Goal: Transaction & Acquisition: Purchase product/service

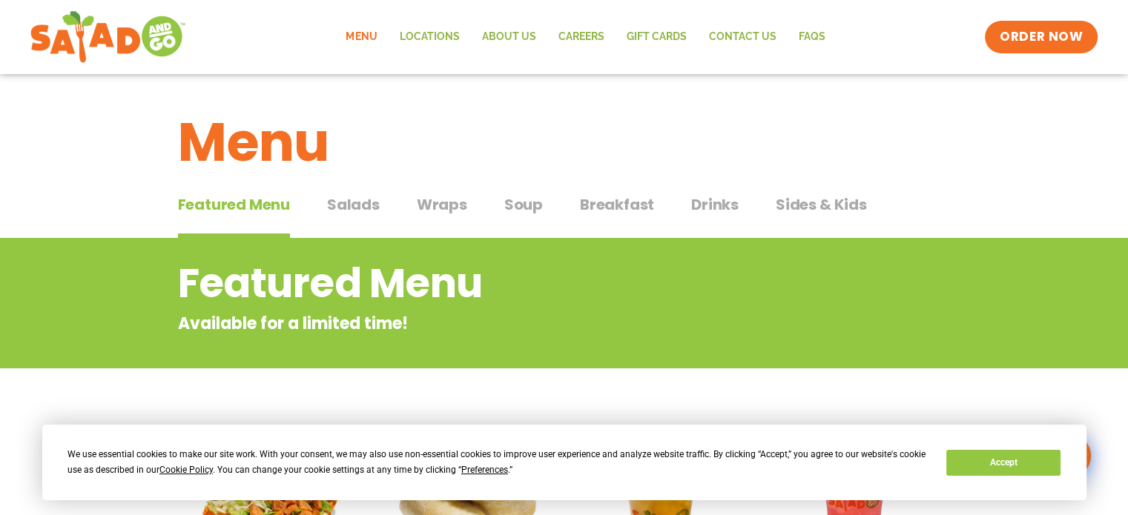
click at [349, 204] on span "Salads" at bounding box center [353, 205] width 53 height 22
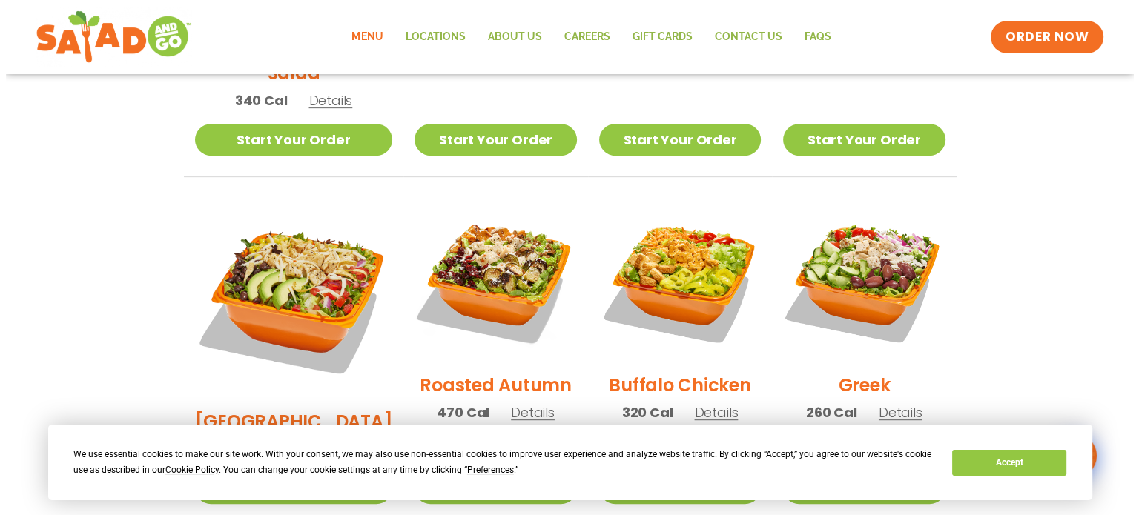
scroll to position [667, 0]
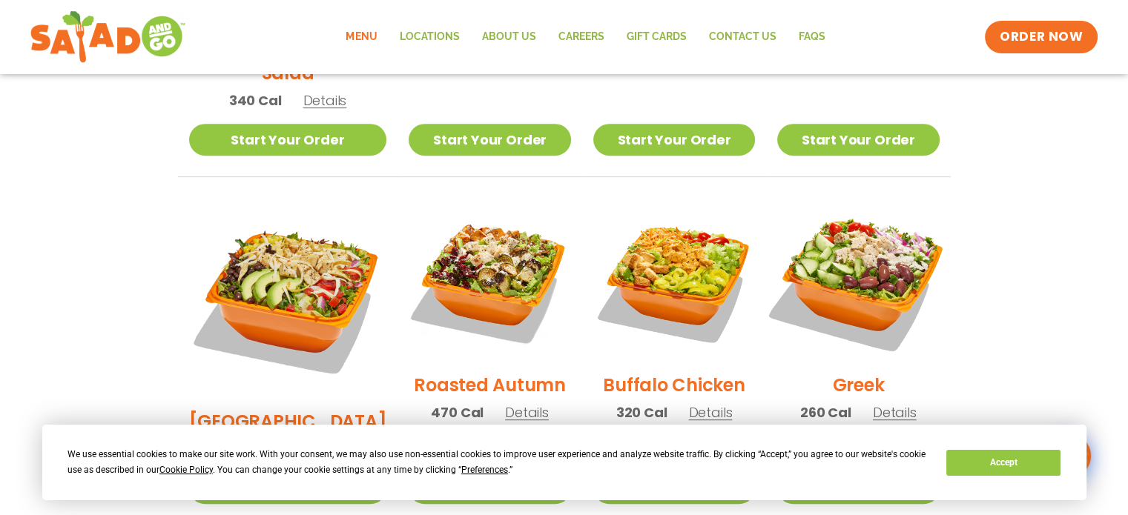
click at [875, 241] on img at bounding box center [858, 280] width 190 height 190
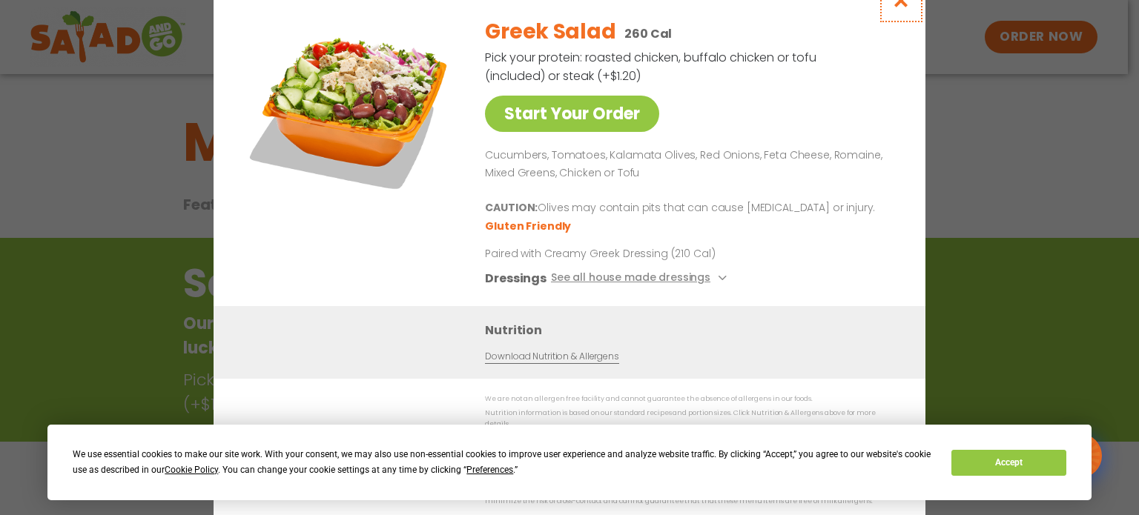
click at [902, 1] on icon "Close modal" at bounding box center [901, 1] width 19 height 16
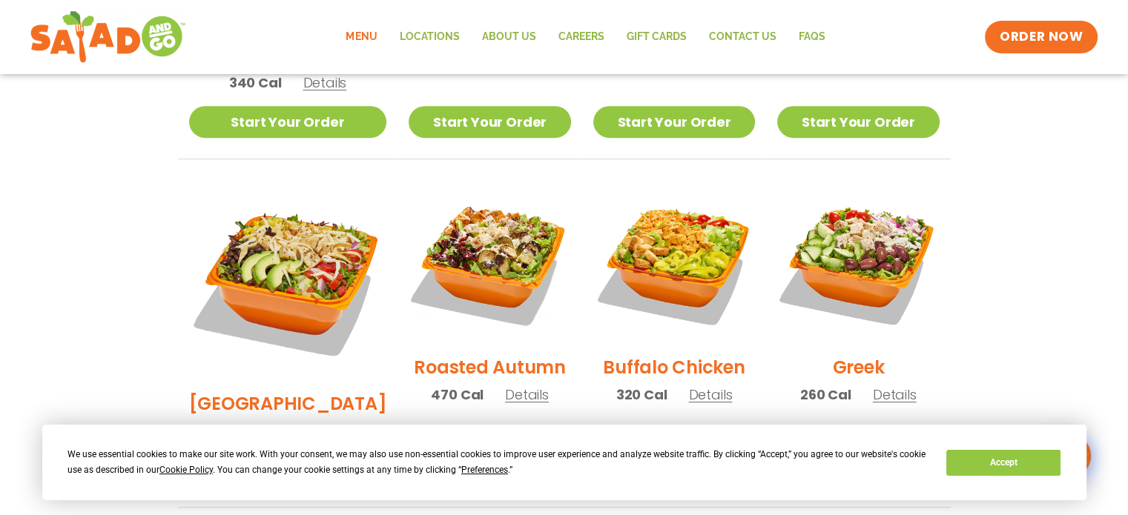
scroll to position [677, 0]
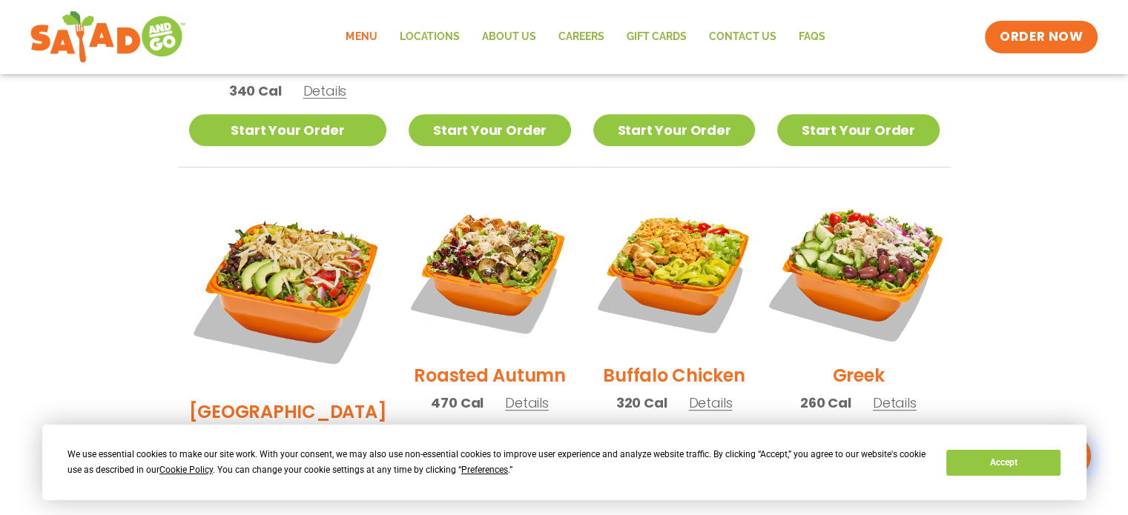
click at [873, 216] on img at bounding box center [858, 271] width 190 height 190
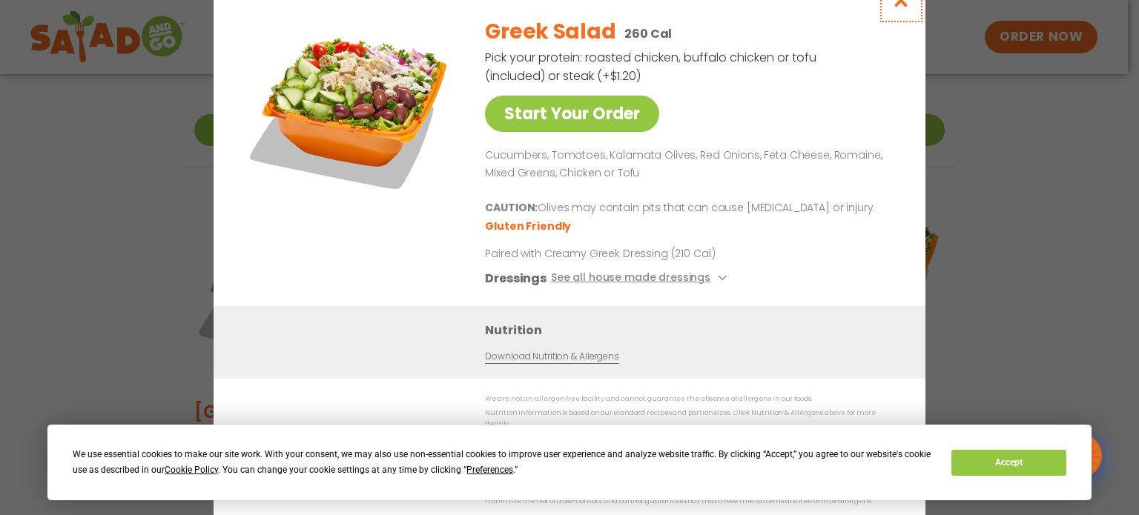
click at [899, 2] on icon "Close modal" at bounding box center [901, 1] width 19 height 16
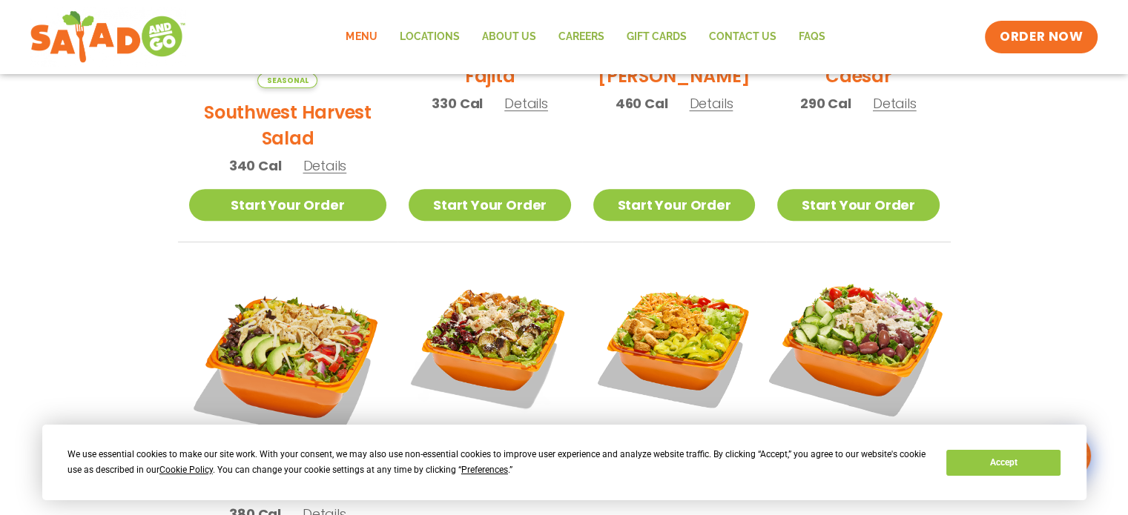
scroll to position [603, 0]
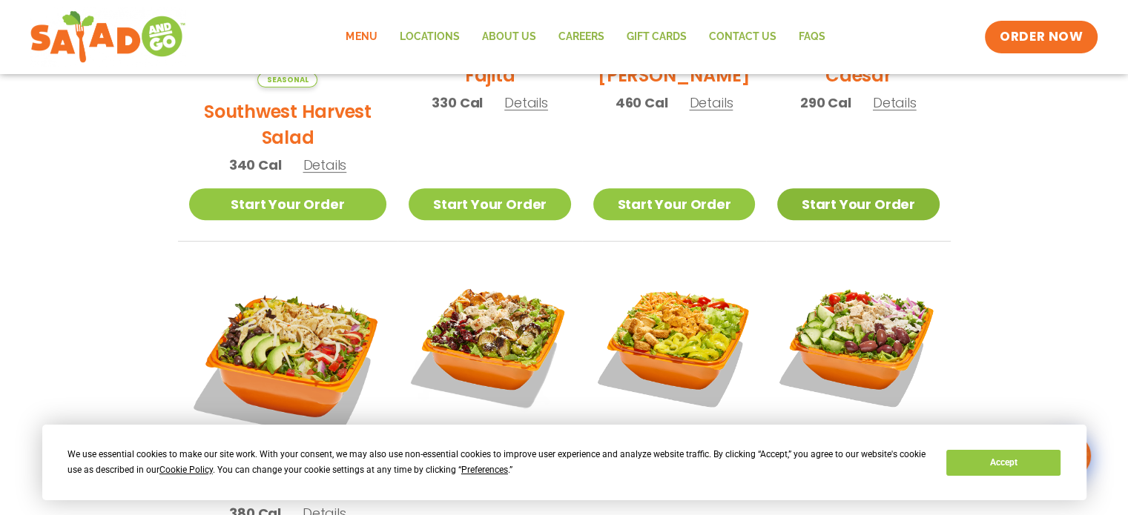
click at [867, 188] on link "Start Your Order" at bounding box center [858, 204] width 162 height 32
